Goal: Information Seeking & Learning: Learn about a topic

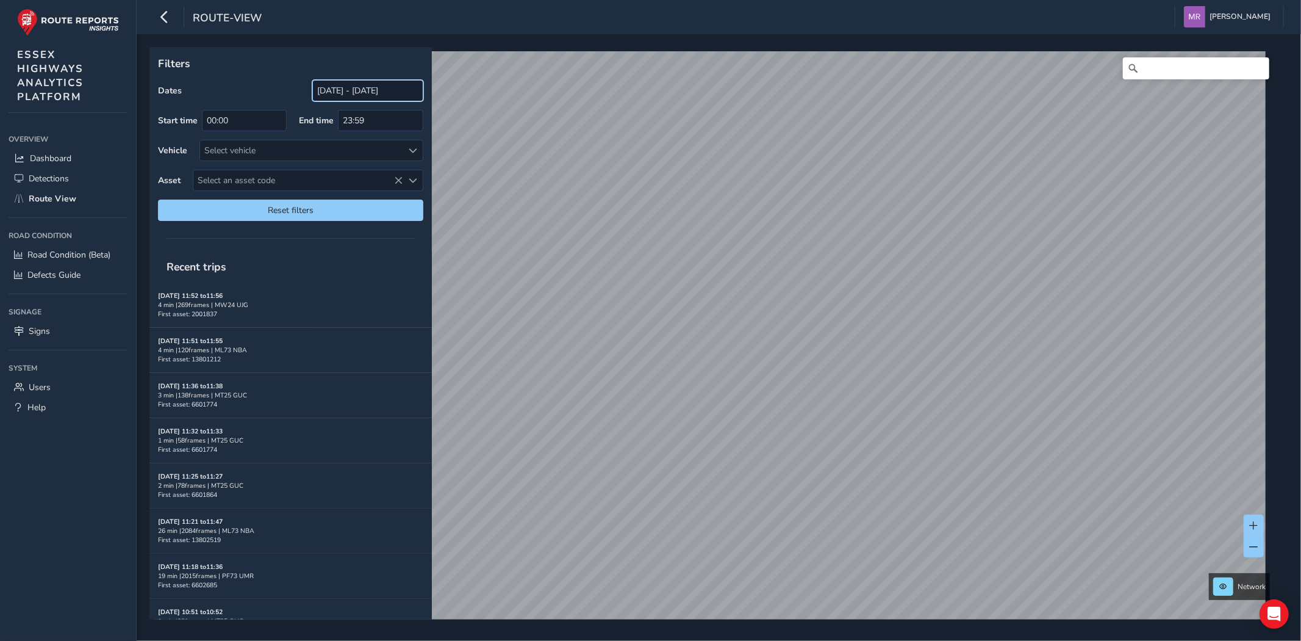
click at [362, 89] on input "[DATE] - [DATE]" at bounding box center [367, 90] width 111 height 21
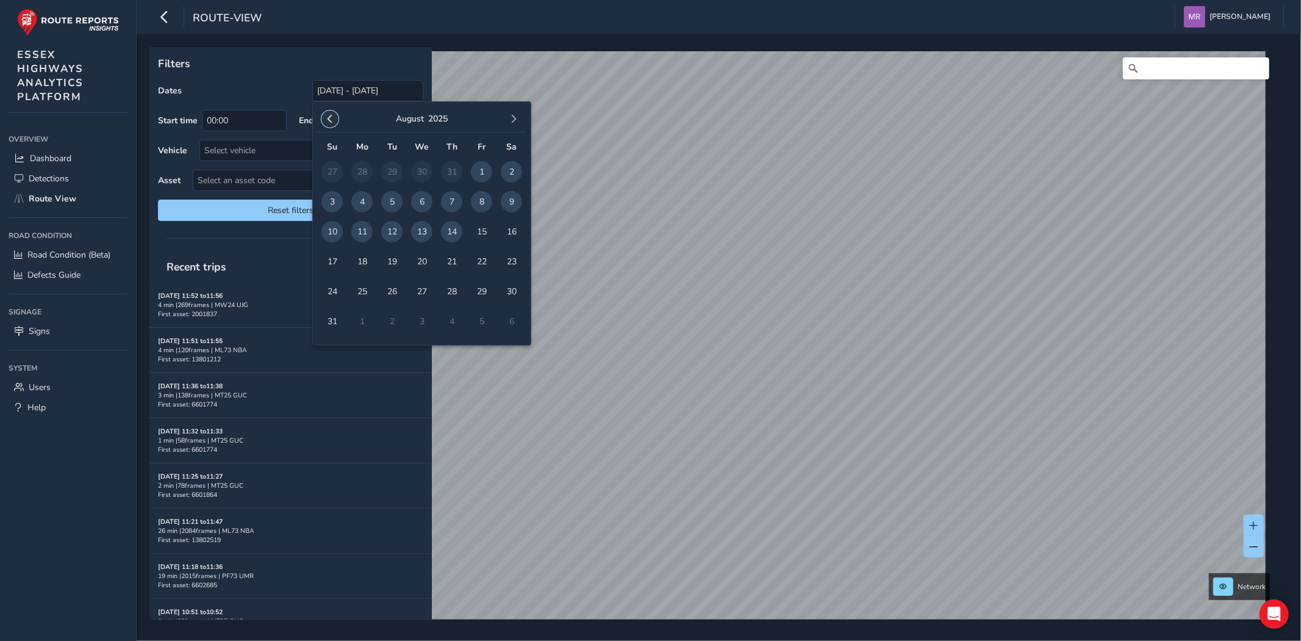
click at [337, 122] on button "button" at bounding box center [330, 118] width 17 height 17
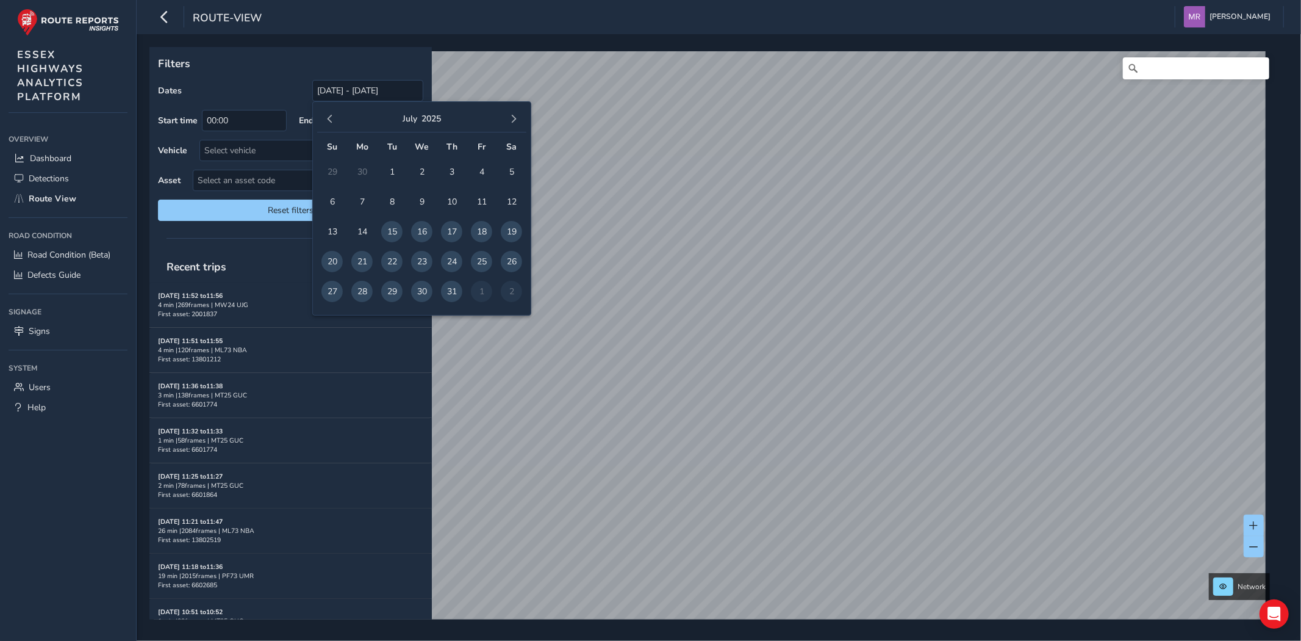
click at [337, 122] on button "button" at bounding box center [330, 118] width 17 height 17
click at [315, 117] on div "[DATE] Su Mo Tu We Th Fr Sa 30 31 1 2 3 4 5 6 7 8 9 10 11 12 13 14 15 16 17 18 …" at bounding box center [421, 208] width 219 height 214
click at [343, 120] on div "[DATE]" at bounding box center [421, 119] width 209 height 26
click at [322, 116] on button "button" at bounding box center [330, 118] width 17 height 17
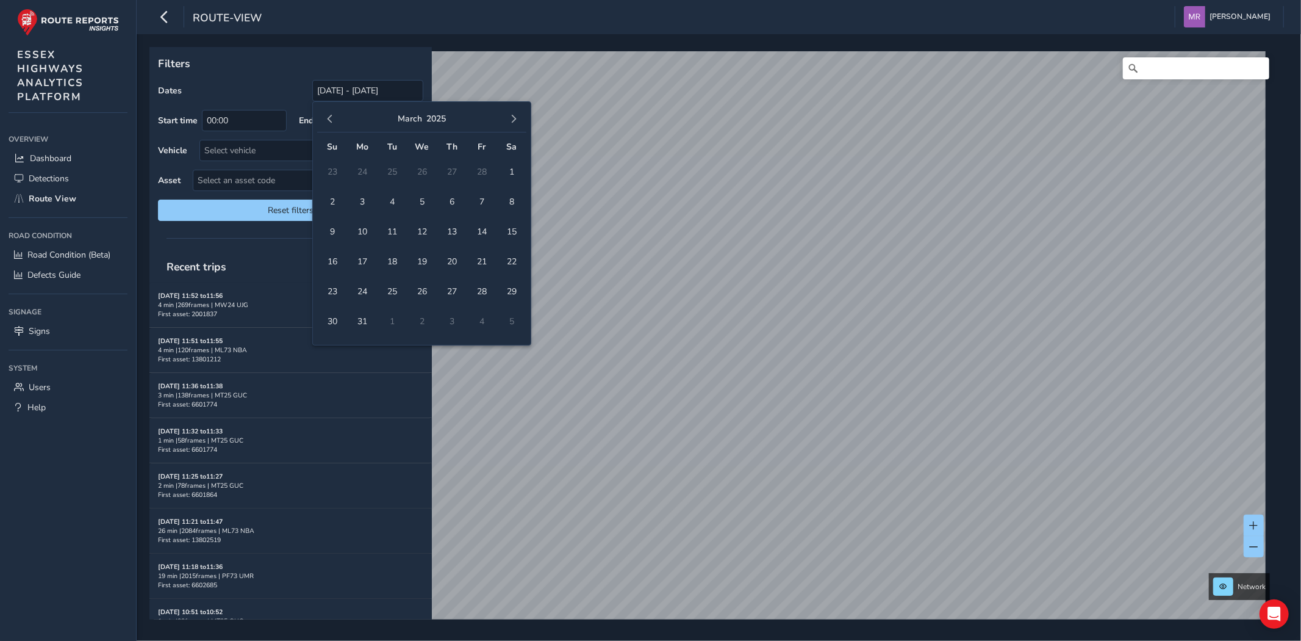
click at [319, 197] on td "2" at bounding box center [332, 202] width 30 height 30
click at [334, 199] on span "2" at bounding box center [332, 201] width 21 height 21
click at [514, 115] on span "button" at bounding box center [513, 119] width 9 height 9
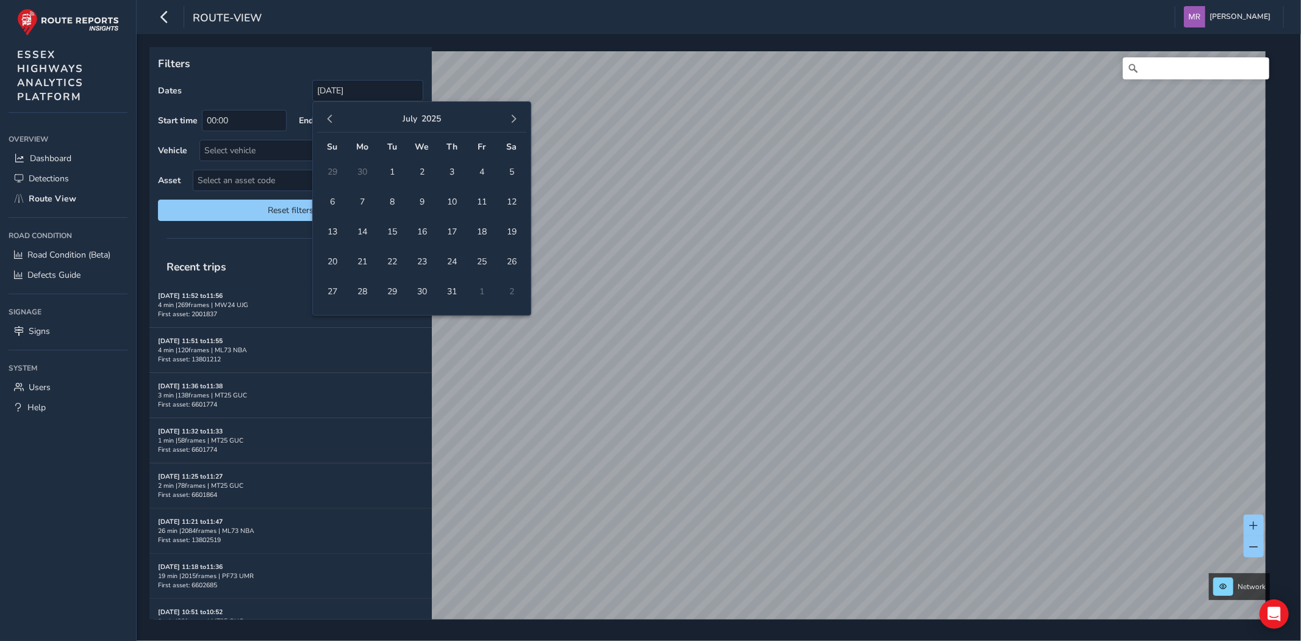
click at [514, 115] on span "button" at bounding box center [513, 119] width 9 height 9
click at [323, 121] on button "button" at bounding box center [330, 118] width 17 height 17
click at [475, 228] on span "15" at bounding box center [481, 231] width 21 height 21
type input "[DATE] - [DATE]"
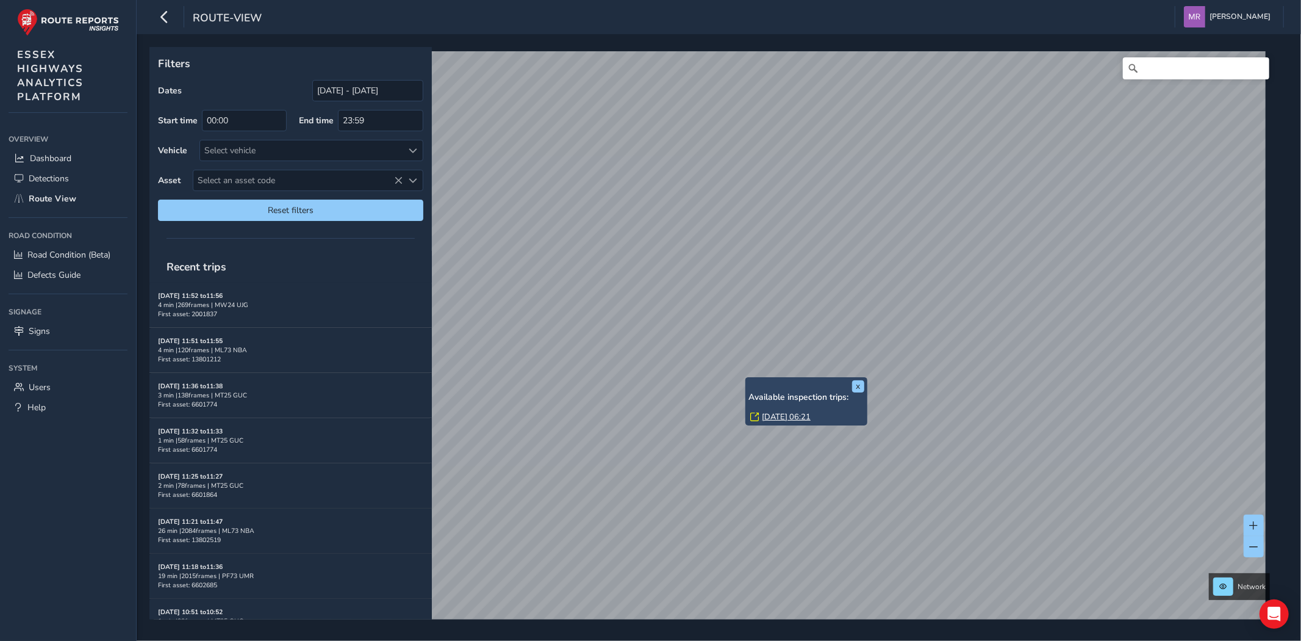
click at [776, 416] on link "[DATE] 06:21" at bounding box center [786, 416] width 49 height 11
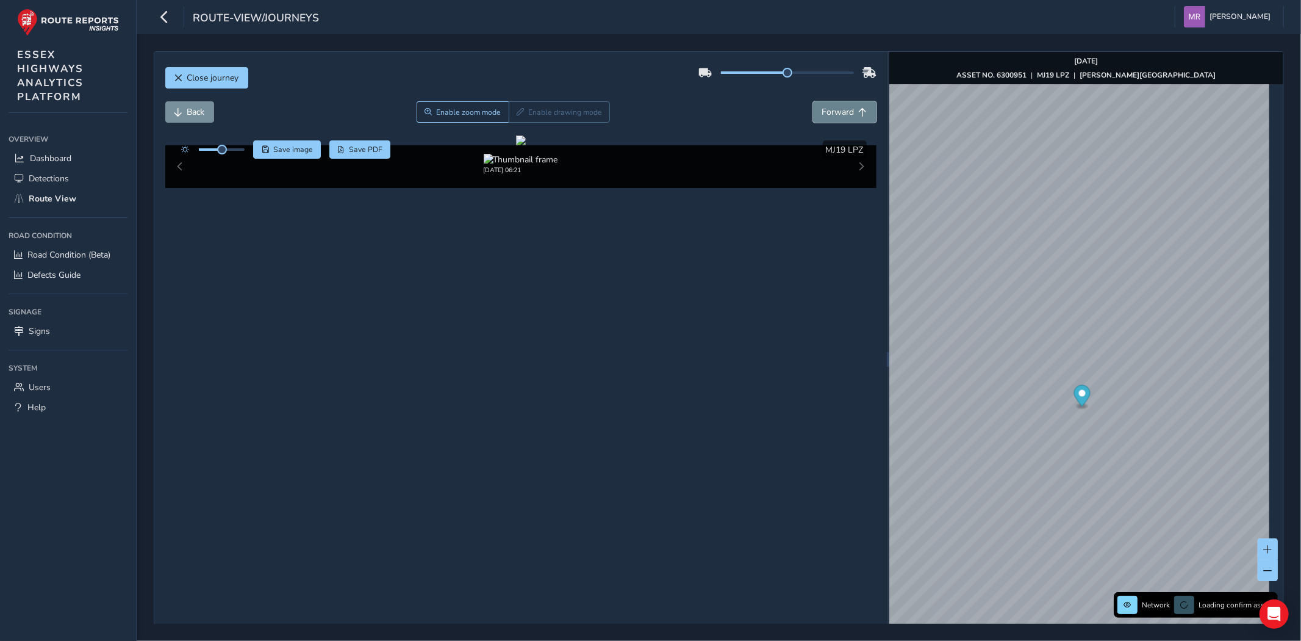
click at [822, 106] on span "Forward" at bounding box center [838, 112] width 32 height 12
click at [826, 117] on span "Forward" at bounding box center [838, 112] width 32 height 12
click at [826, 115] on span "Forward" at bounding box center [838, 112] width 32 height 12
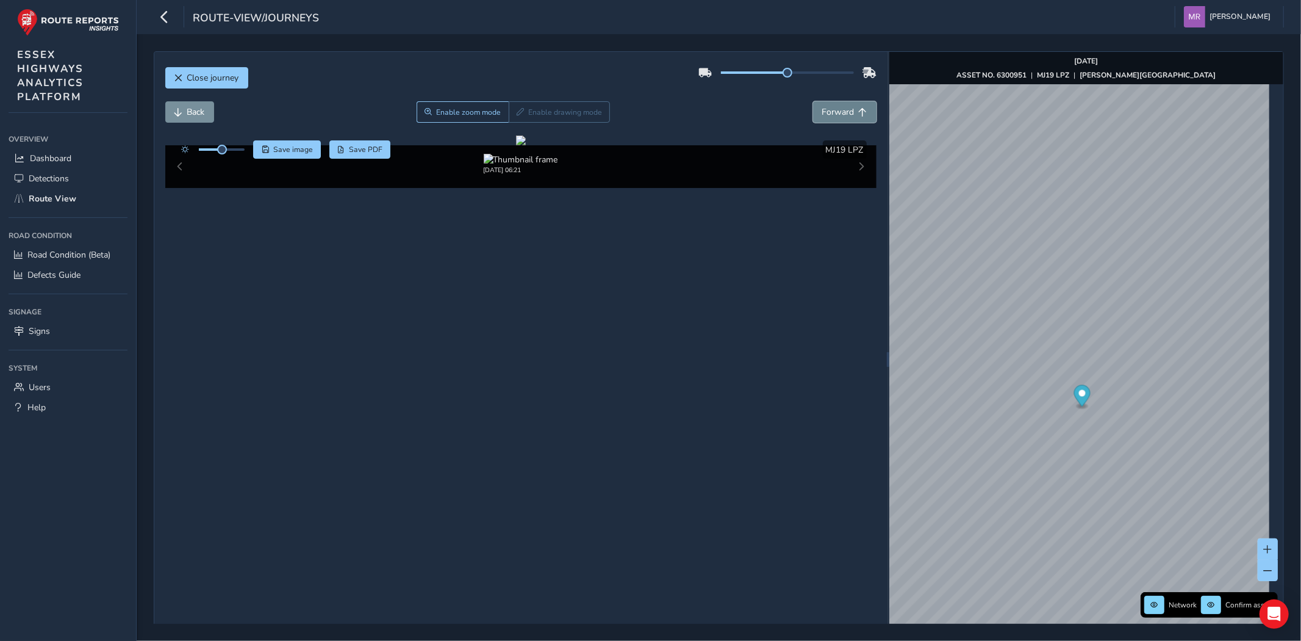
click at [826, 115] on span "Forward" at bounding box center [838, 112] width 32 height 12
click at [184, 113] on button "Back" at bounding box center [189, 111] width 49 height 21
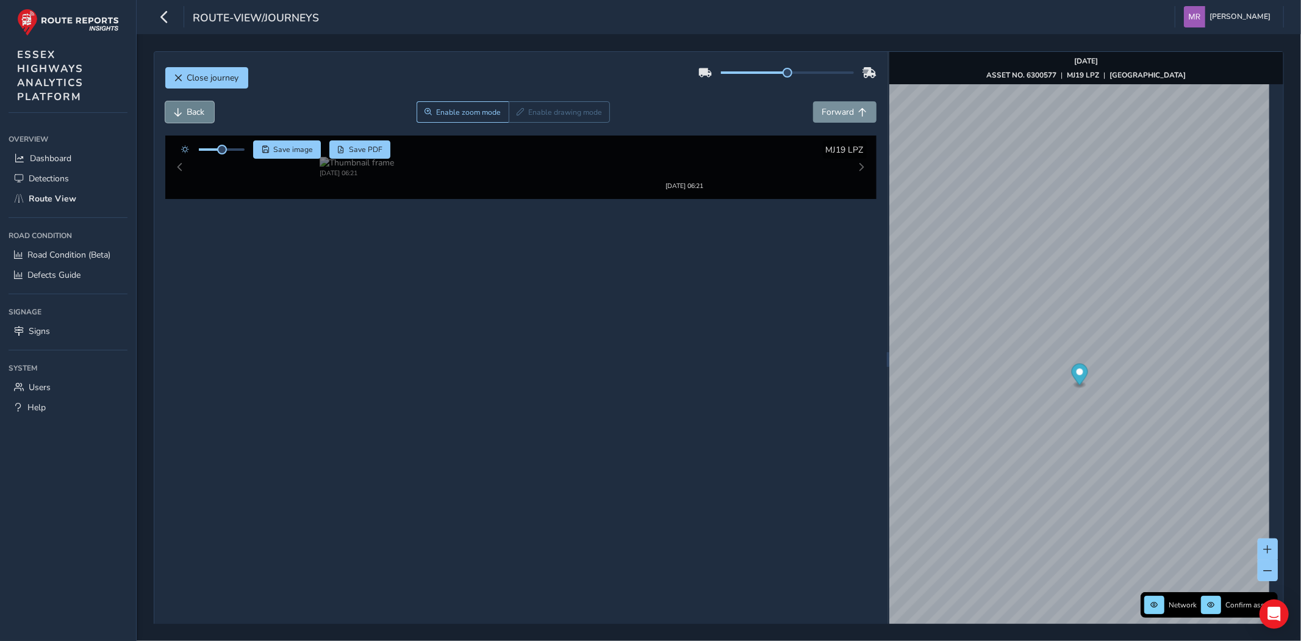
click at [184, 113] on button "Back" at bounding box center [189, 111] width 49 height 21
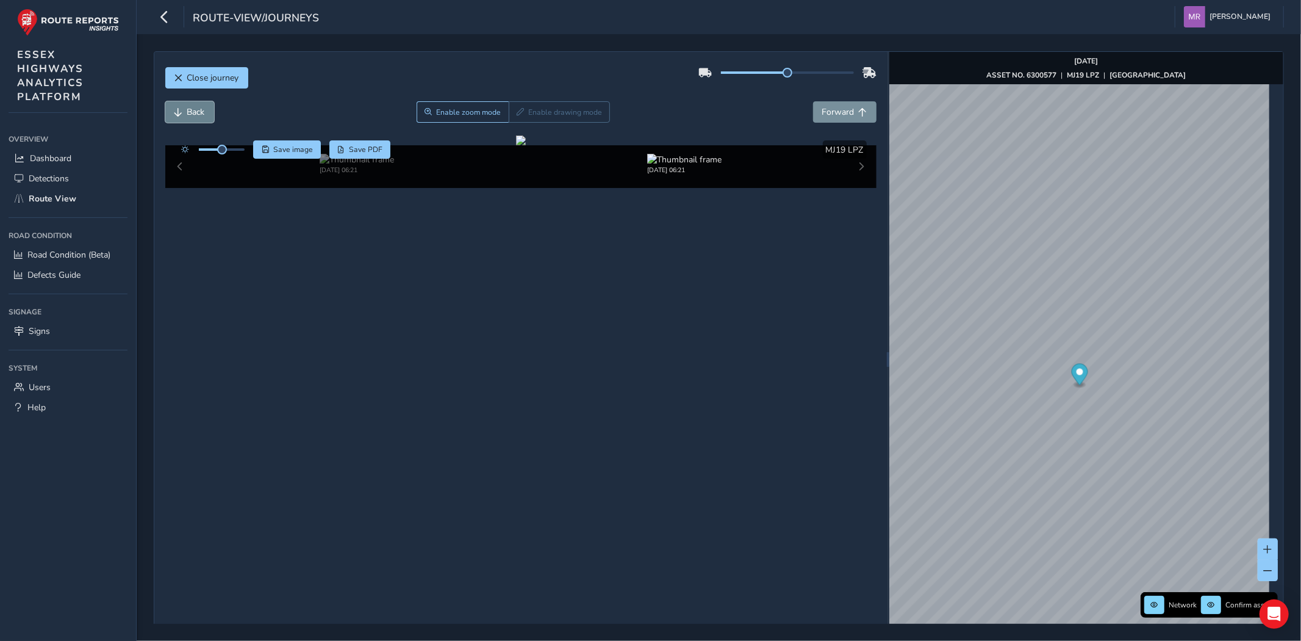
click at [184, 113] on button "Back" at bounding box center [189, 111] width 49 height 21
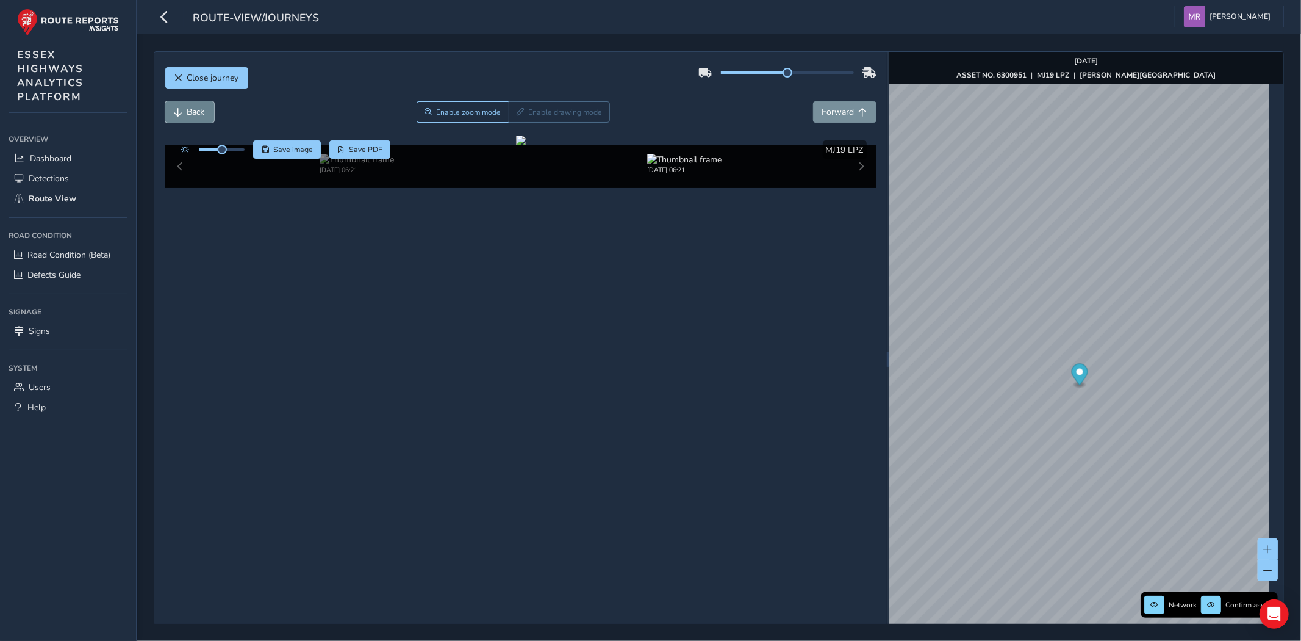
click at [184, 113] on button "Back" at bounding box center [189, 111] width 49 height 21
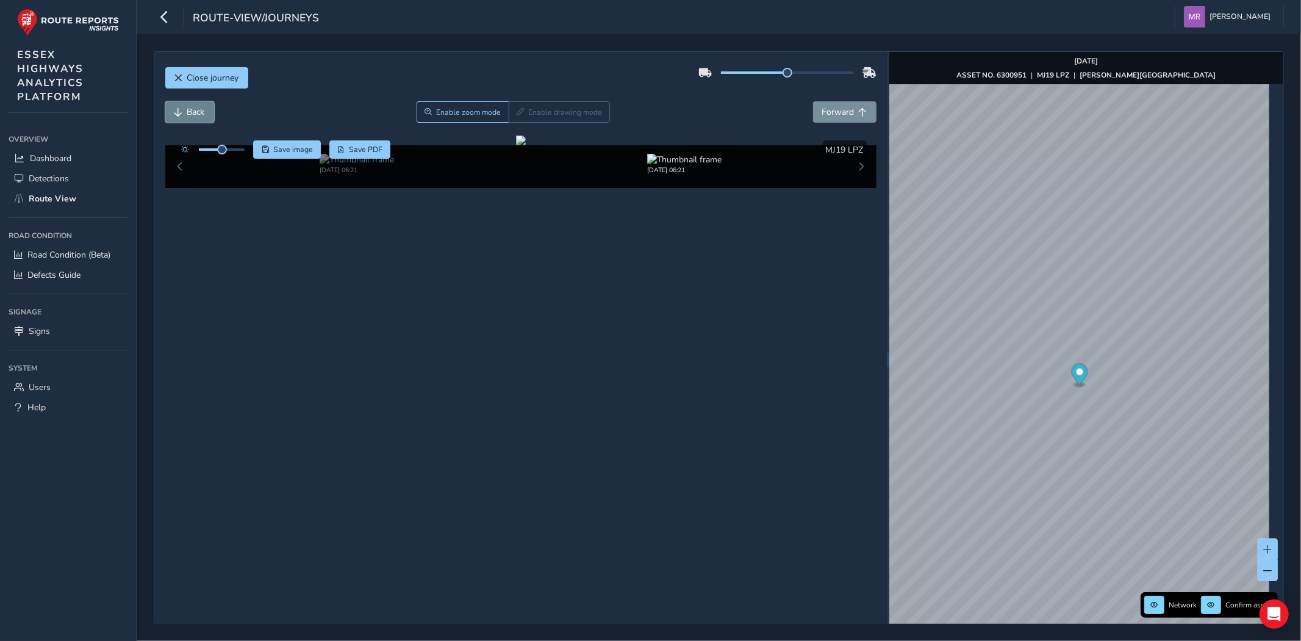
click at [184, 113] on button "Back" at bounding box center [189, 111] width 49 height 21
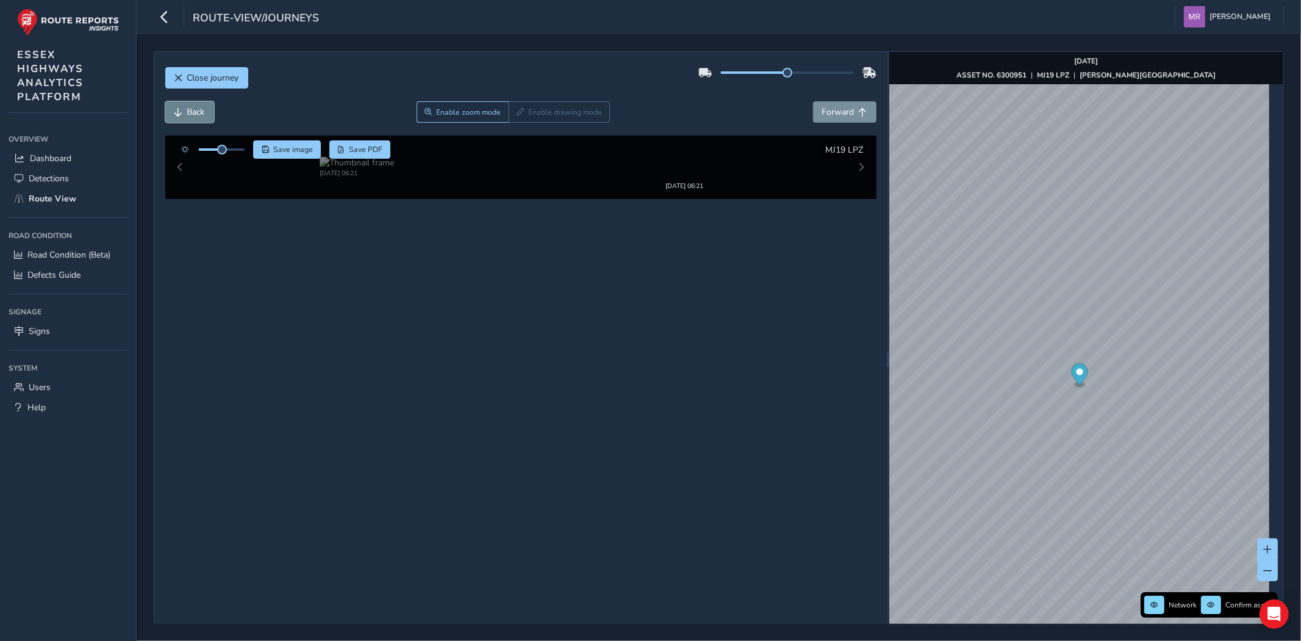
click at [184, 113] on button "Back" at bounding box center [189, 111] width 49 height 21
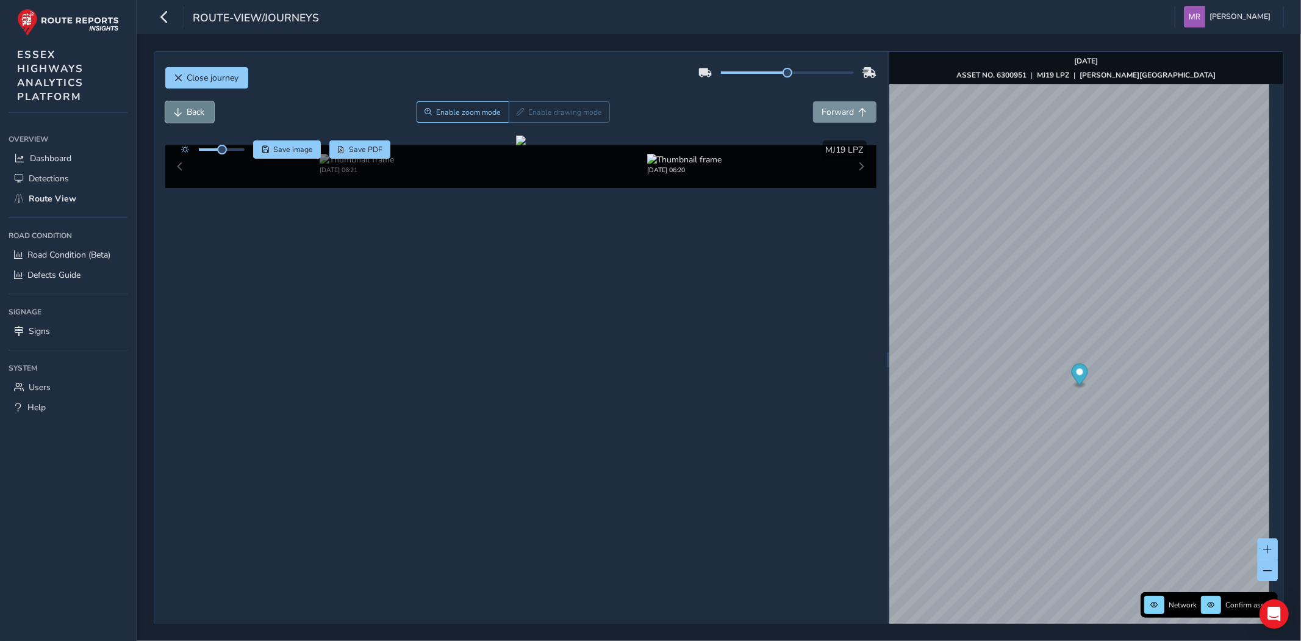
click at [184, 113] on button "Back" at bounding box center [189, 111] width 49 height 21
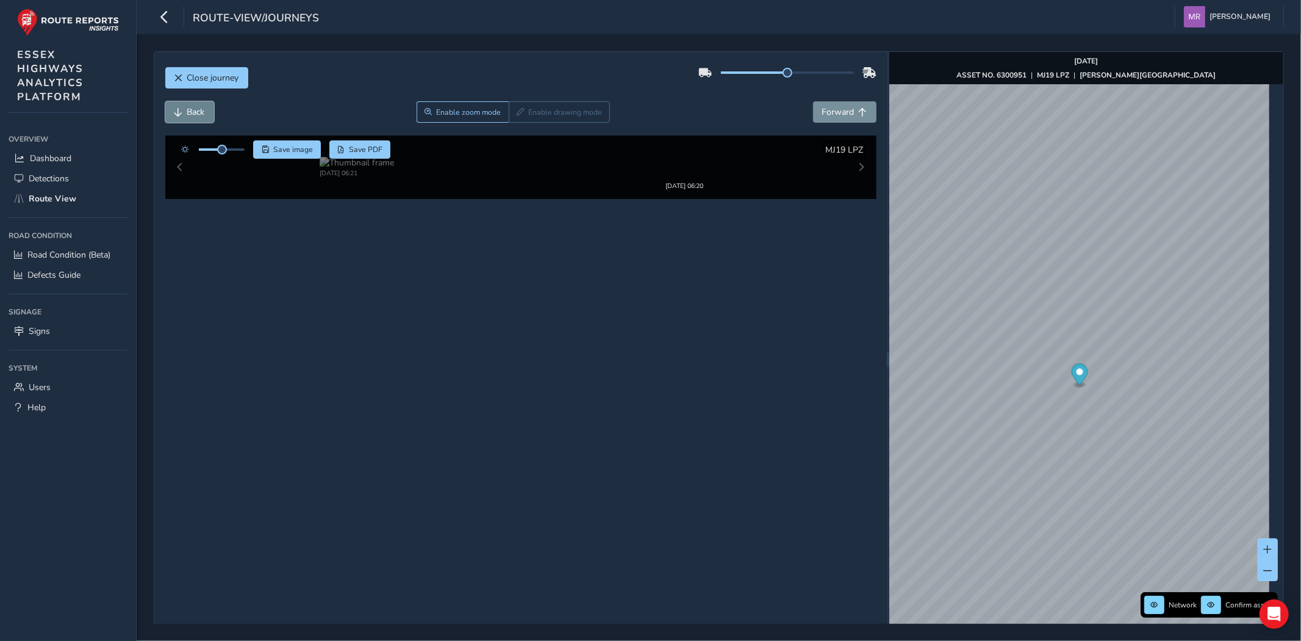
click at [184, 113] on button "Back" at bounding box center [189, 111] width 49 height 21
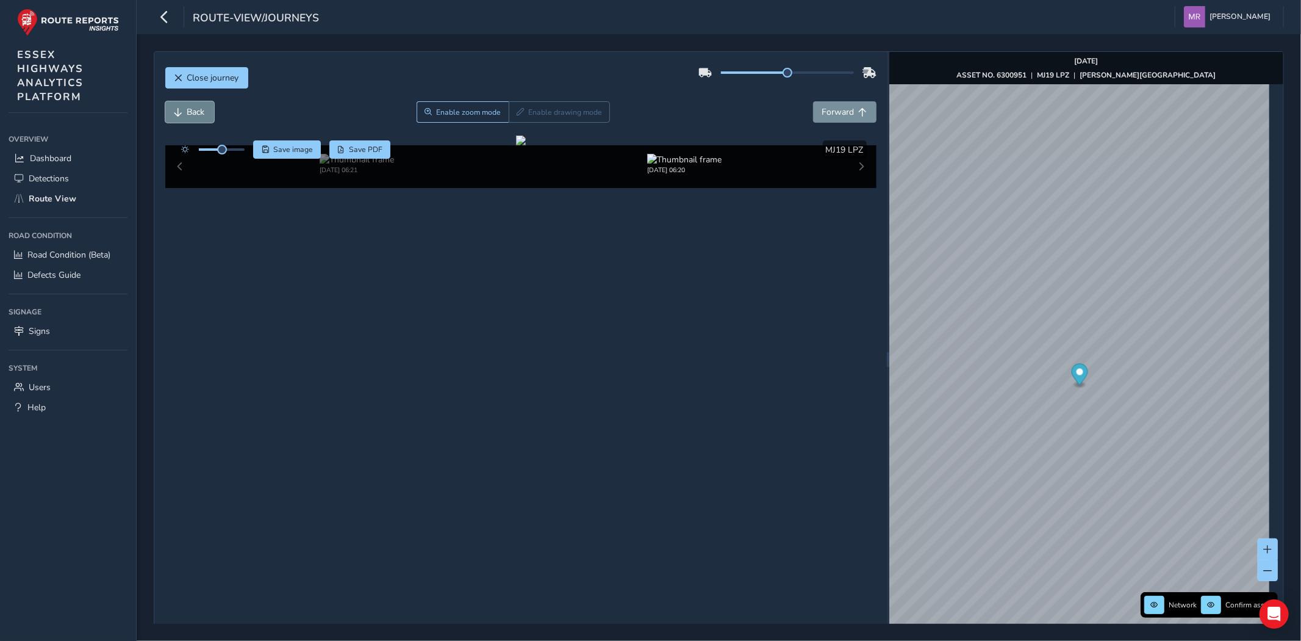
click at [184, 113] on button "Back" at bounding box center [189, 111] width 49 height 21
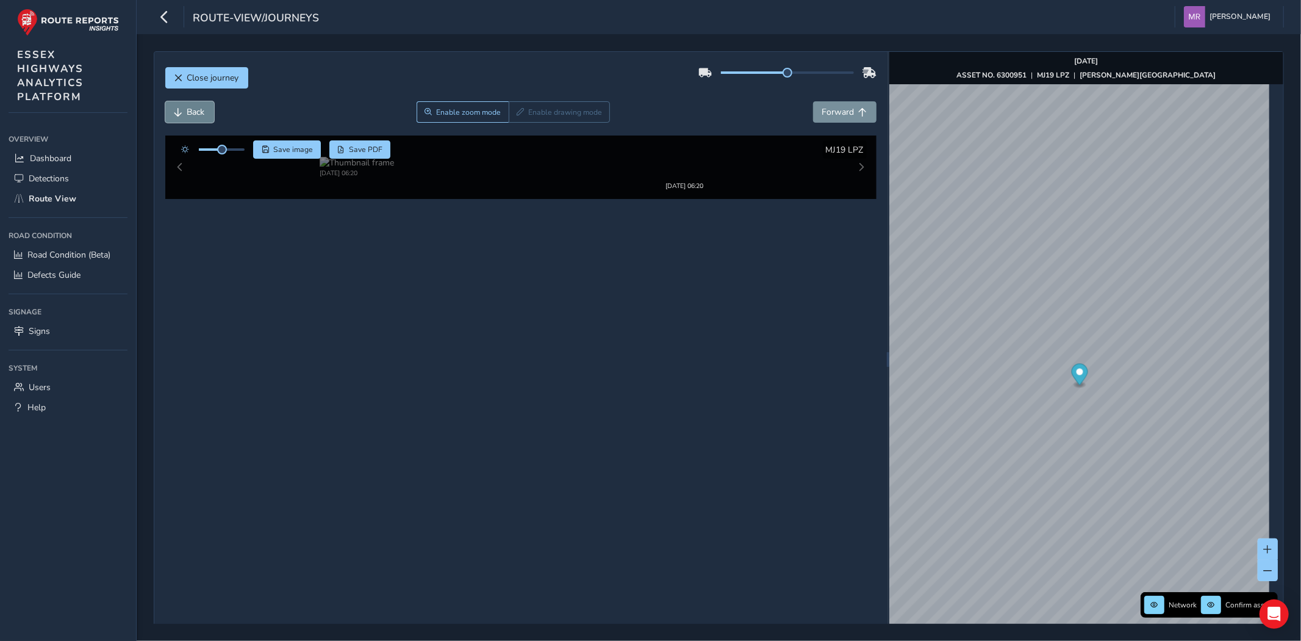
click at [184, 113] on button "Back" at bounding box center [189, 111] width 49 height 21
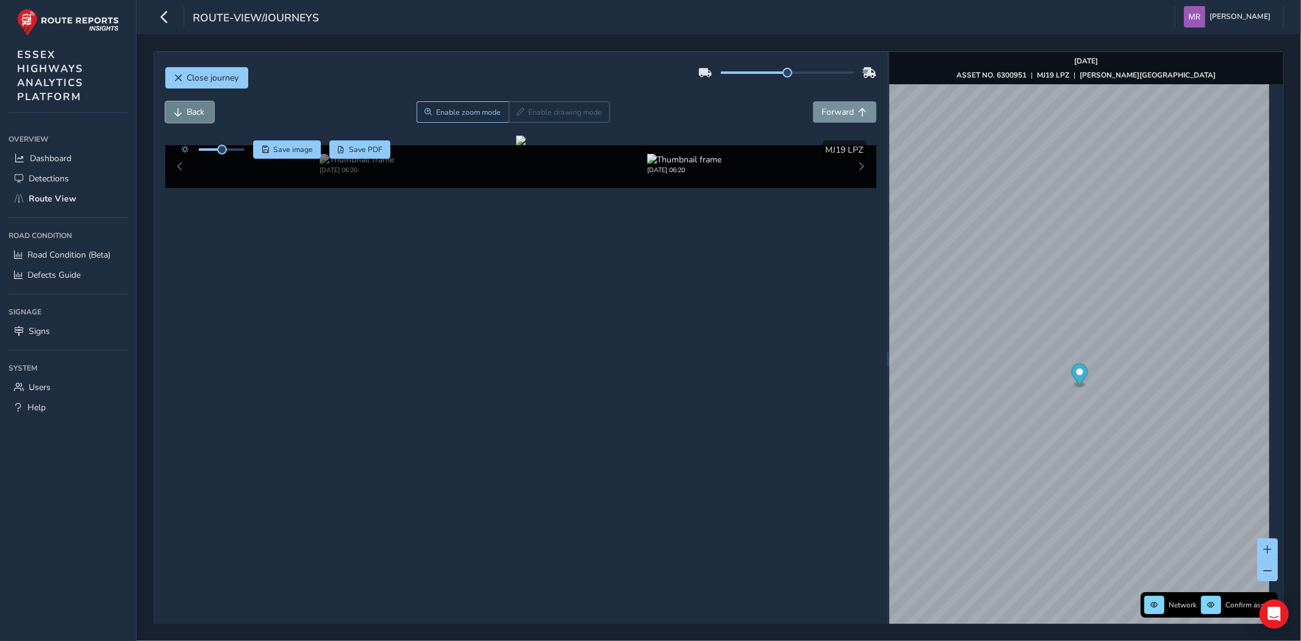
click at [184, 113] on button "Back" at bounding box center [189, 111] width 49 height 21
click at [232, 148] on div at bounding box center [210, 149] width 70 height 18
click at [232, 149] on div at bounding box center [222, 149] width 46 height 2
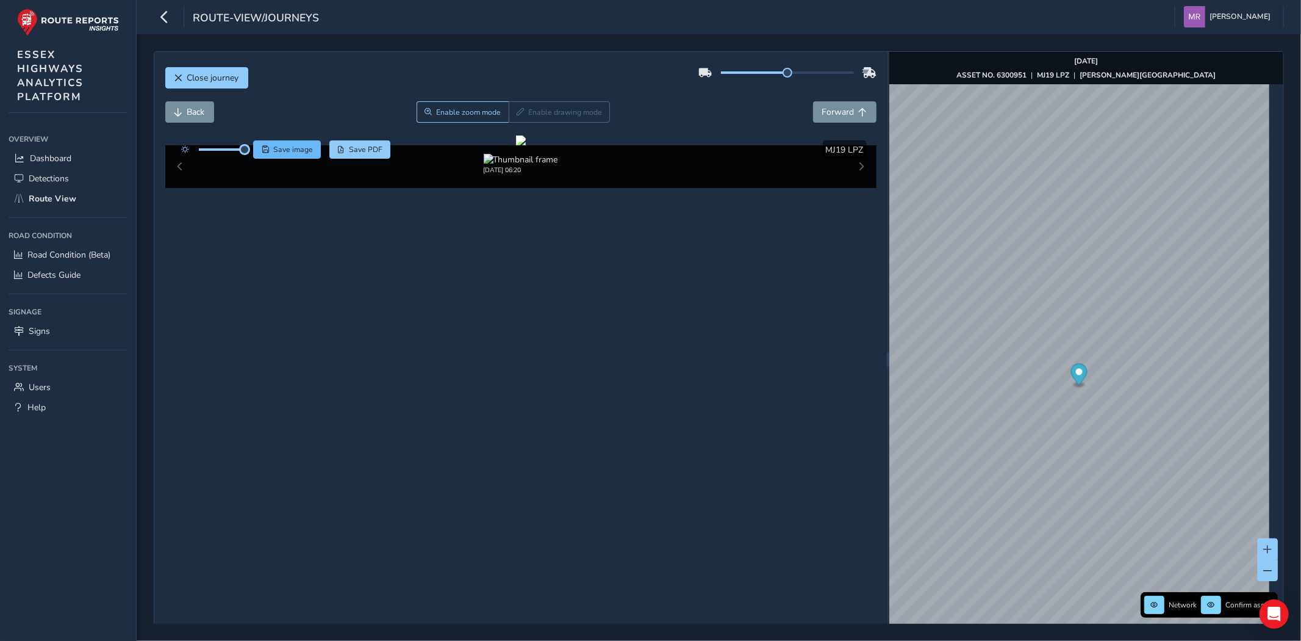
drag, startPoint x: 232, startPoint y: 151, endPoint x: 257, endPoint y: 156, distance: 24.9
click at [257, 156] on div "Save image Save PDF" at bounding box center [283, 149] width 216 height 18
click at [825, 104] on button "Forward" at bounding box center [844, 111] width 63 height 21
